Goal: Navigation & Orientation: Find specific page/section

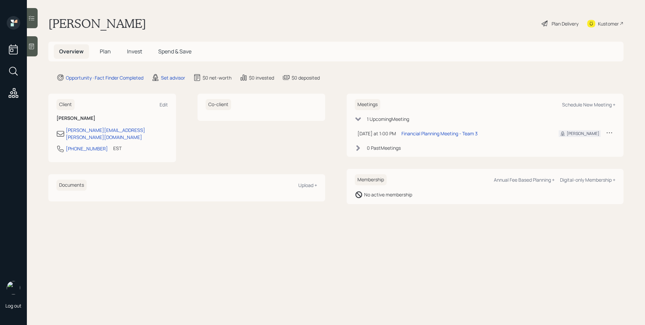
click at [35, 46] on icon at bounding box center [31, 46] width 7 height 7
